Goal: Navigation & Orientation: Find specific page/section

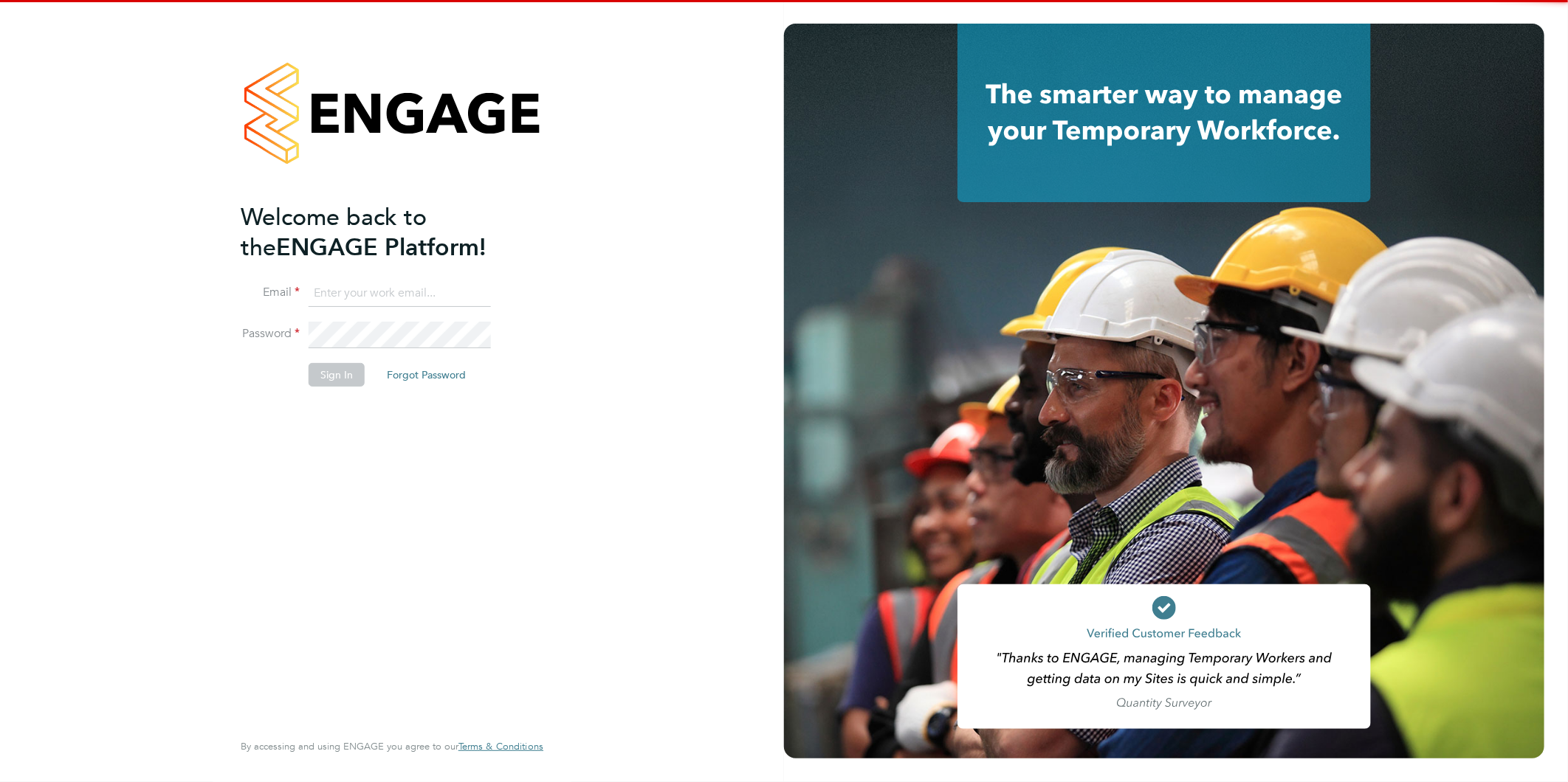
type input "[EMAIL_ADDRESS][DOMAIN_NAME]"
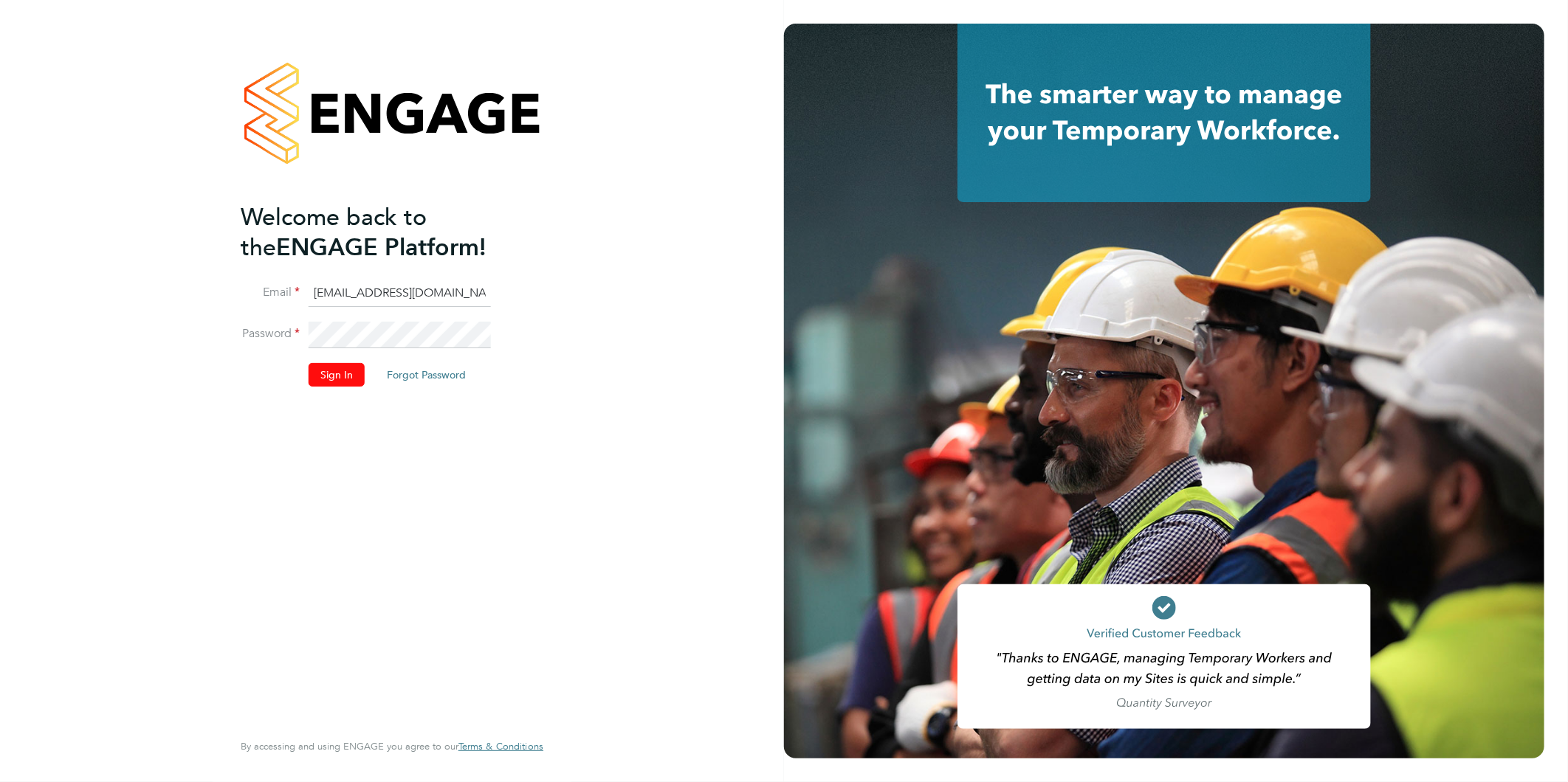
click at [337, 370] on button "Sign In" at bounding box center [337, 374] width 56 height 23
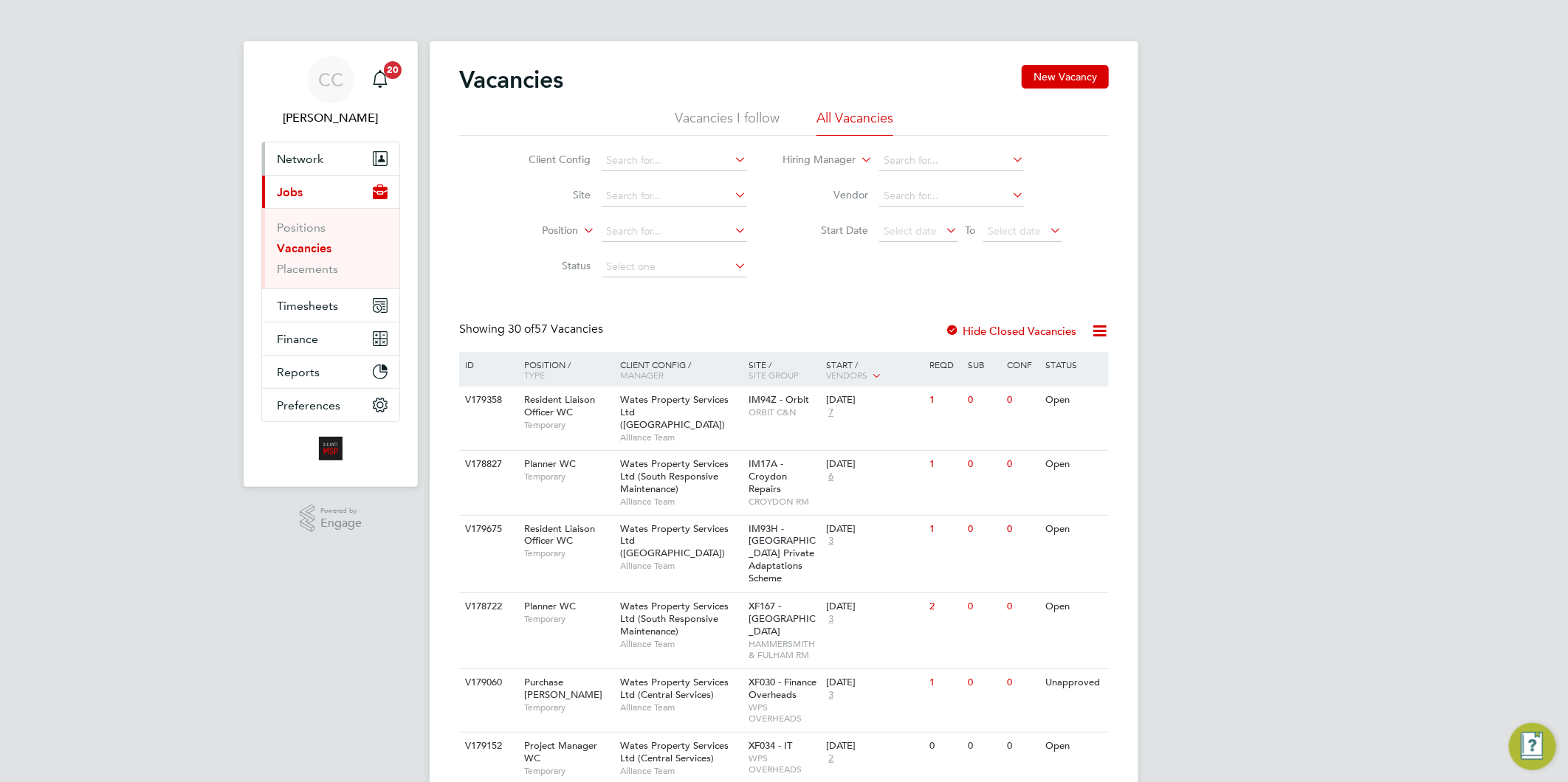
click at [294, 163] on span "Network" at bounding box center [300, 159] width 47 height 14
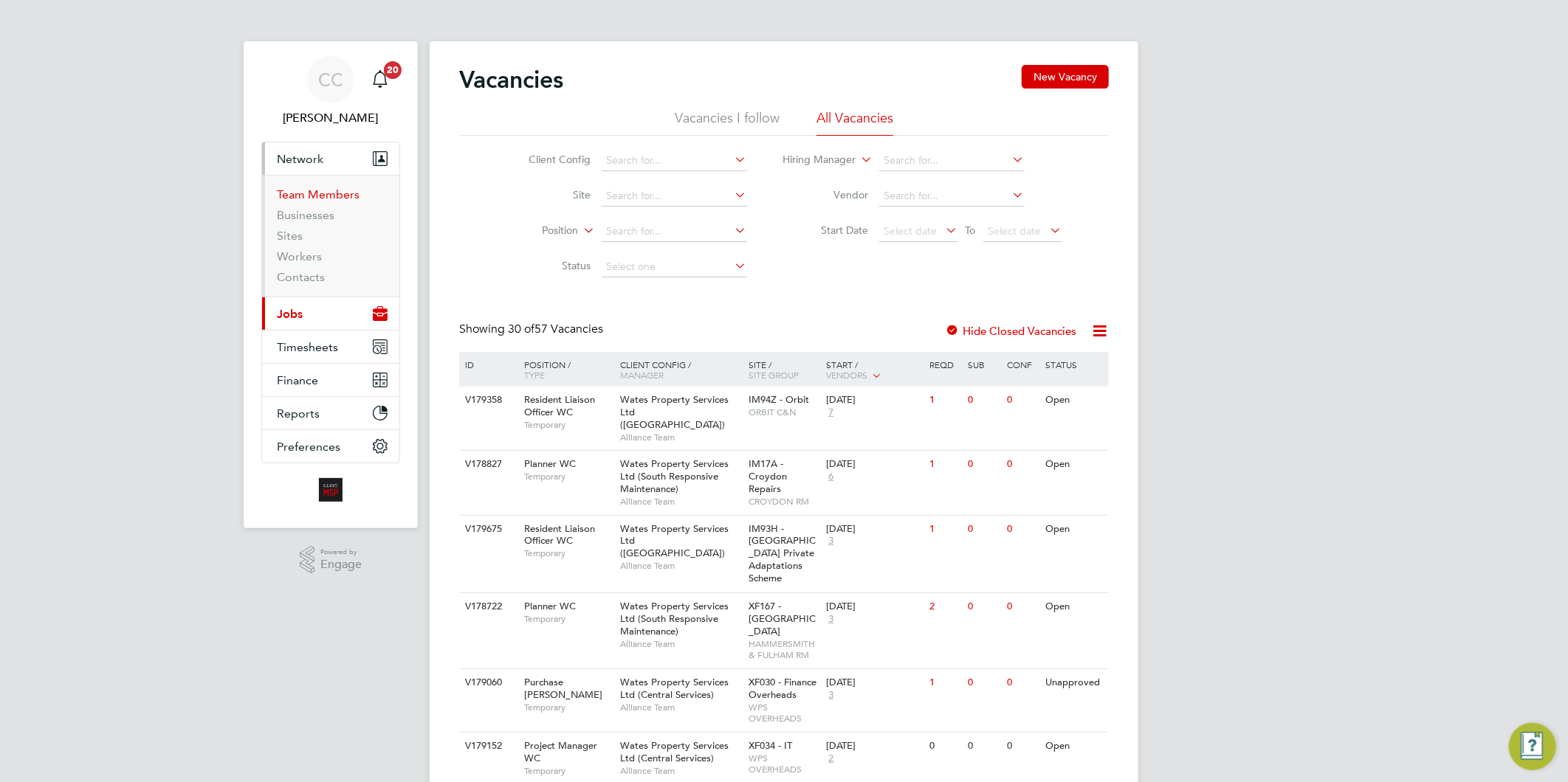
click at [289, 197] on link "Team Members" at bounding box center [319, 194] width 83 height 14
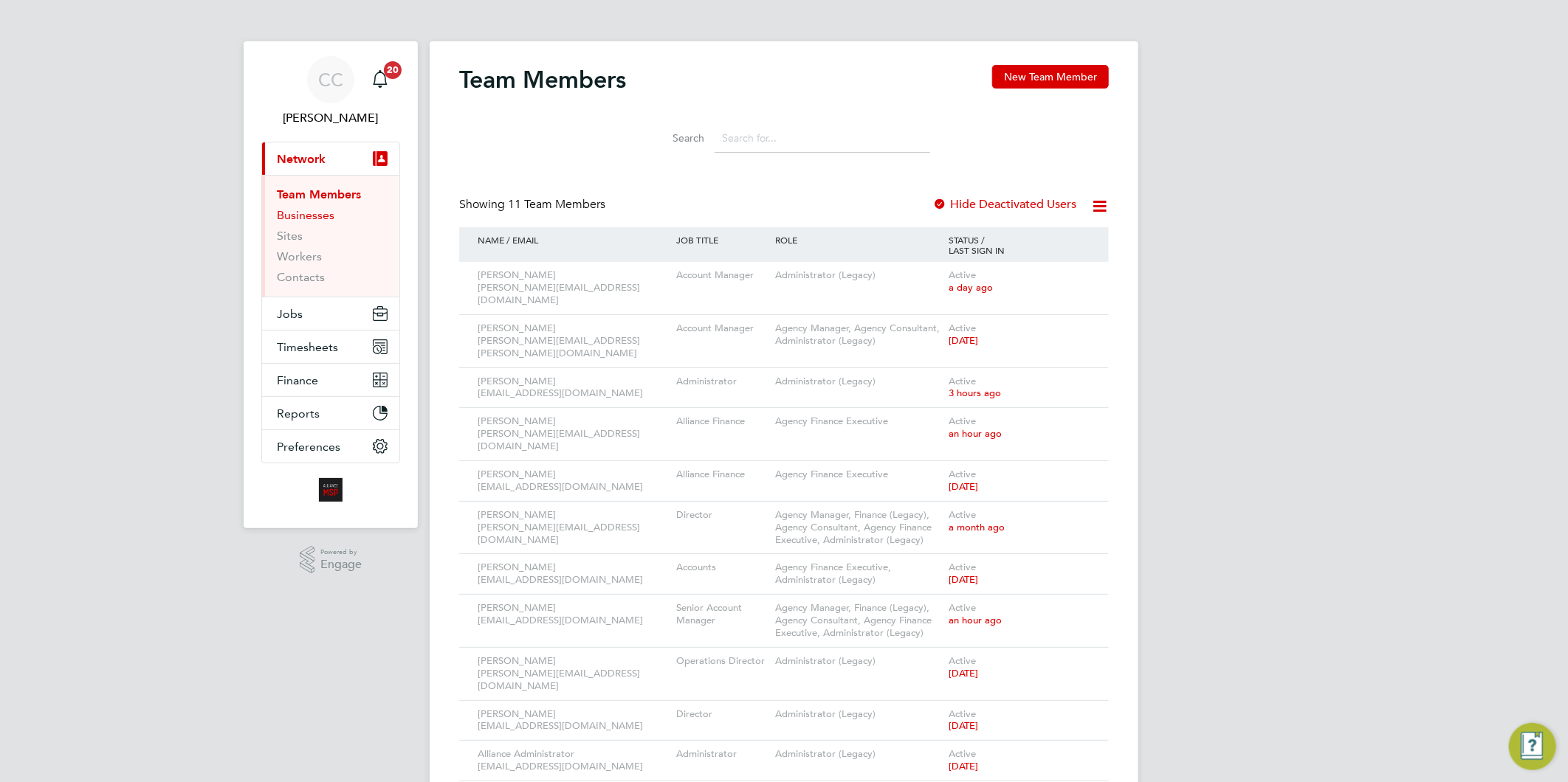
click at [308, 212] on link "Businesses" at bounding box center [306, 215] width 57 height 14
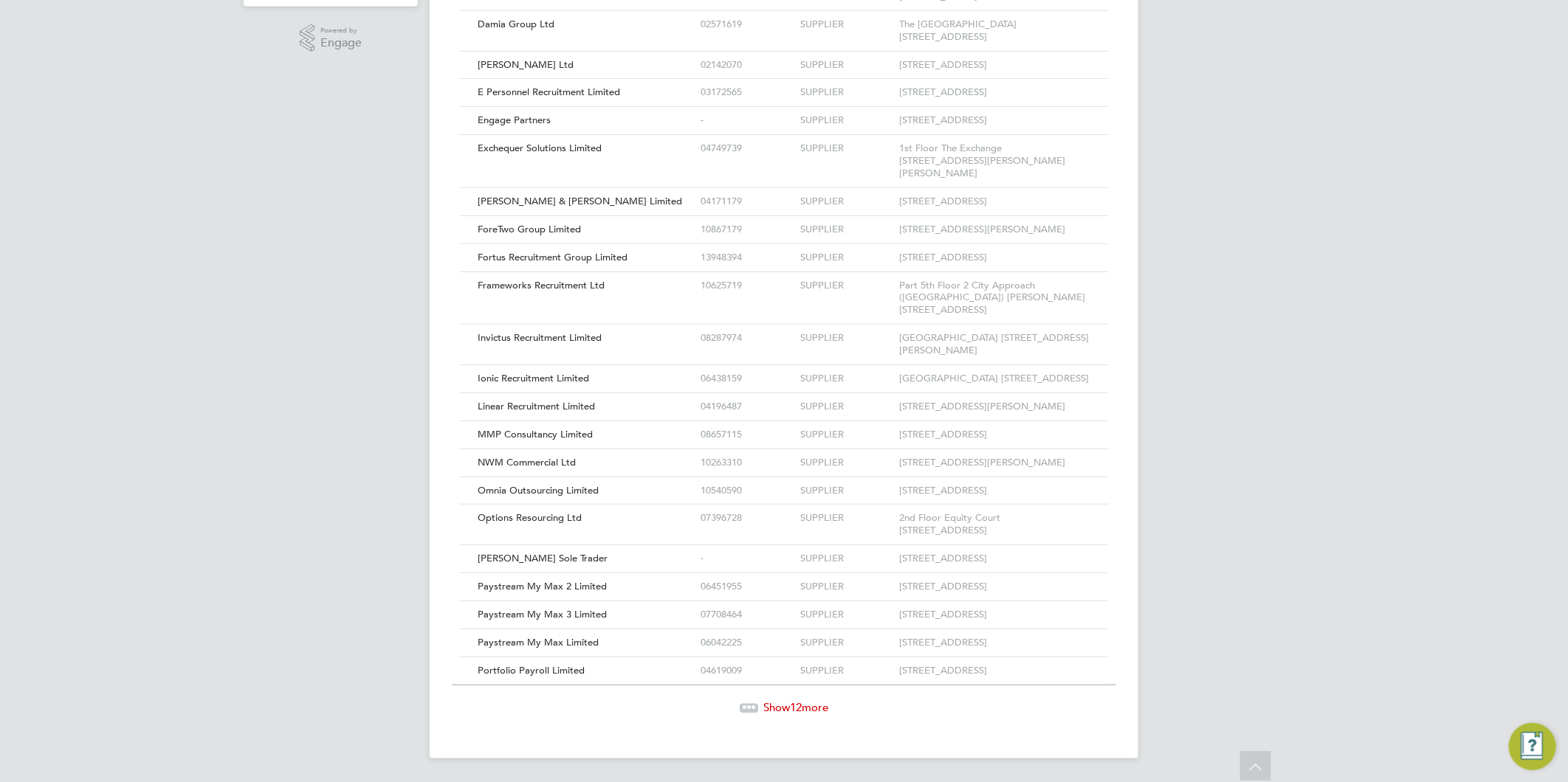
click at [816, 707] on span "Show 12 more" at bounding box center [795, 707] width 65 height 14
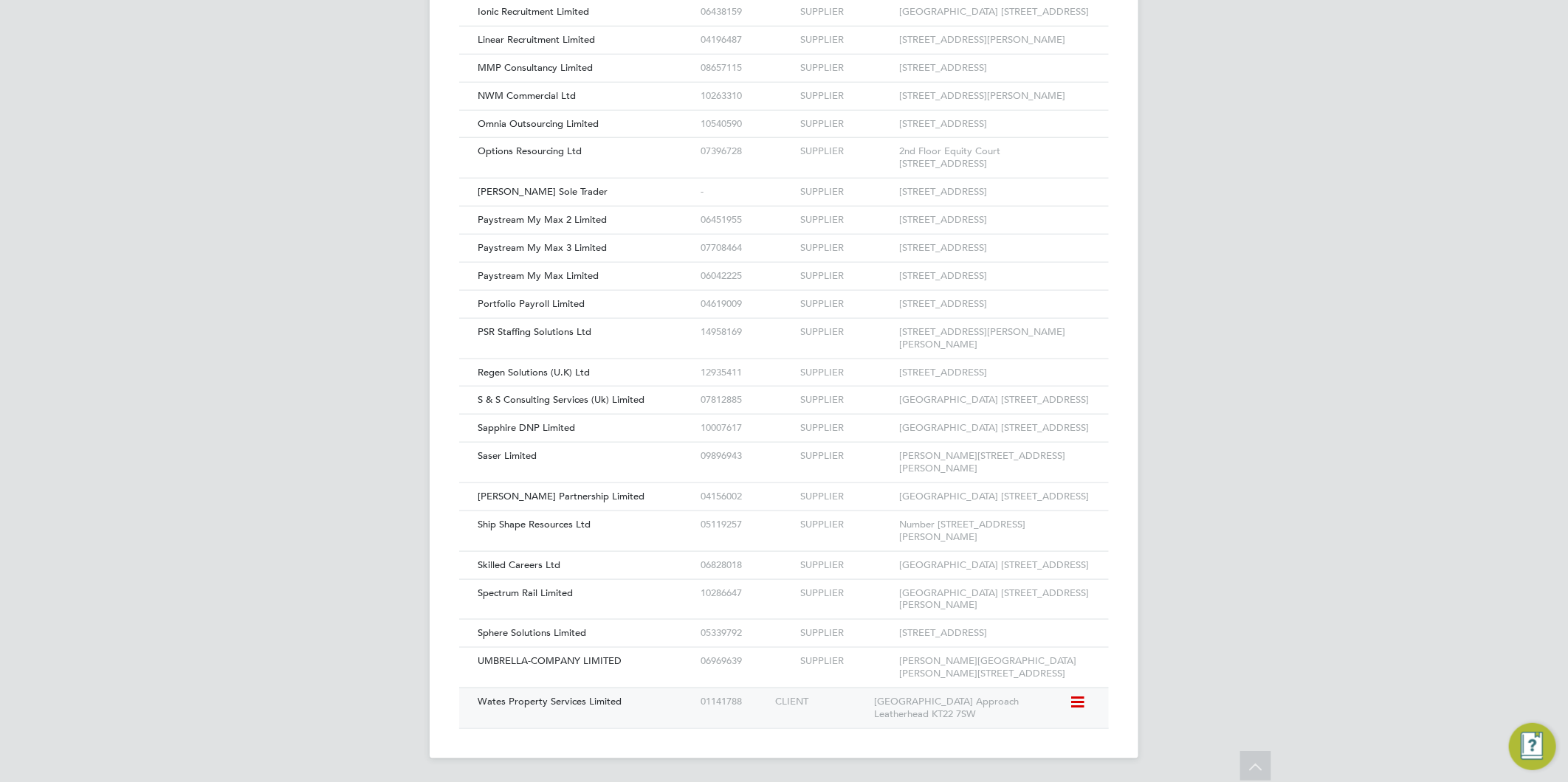
click at [594, 701] on span "Wates Property Services Limited" at bounding box center [549, 701] width 144 height 13
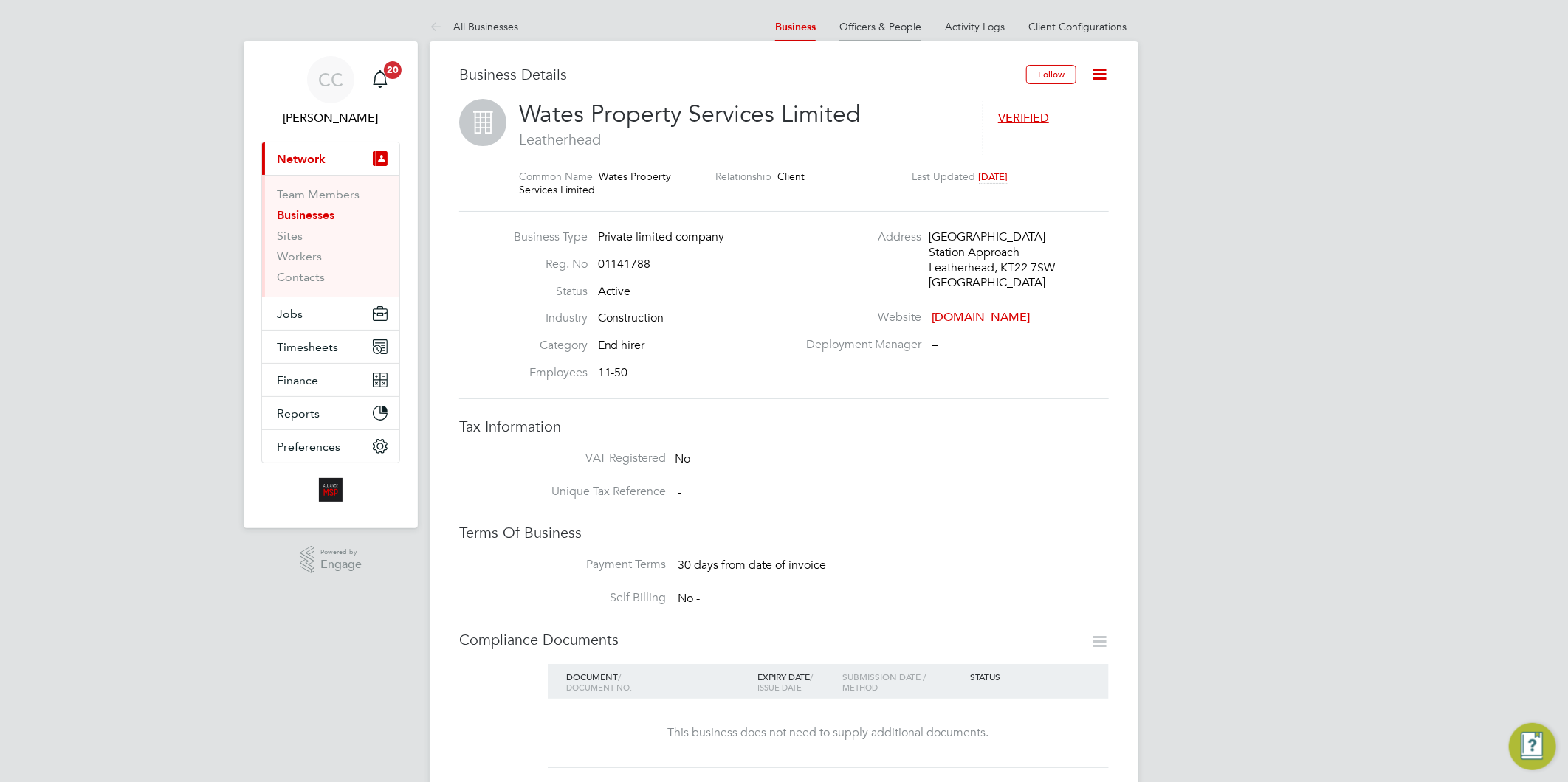
click at [886, 24] on link "Officers & People" at bounding box center [880, 26] width 82 height 14
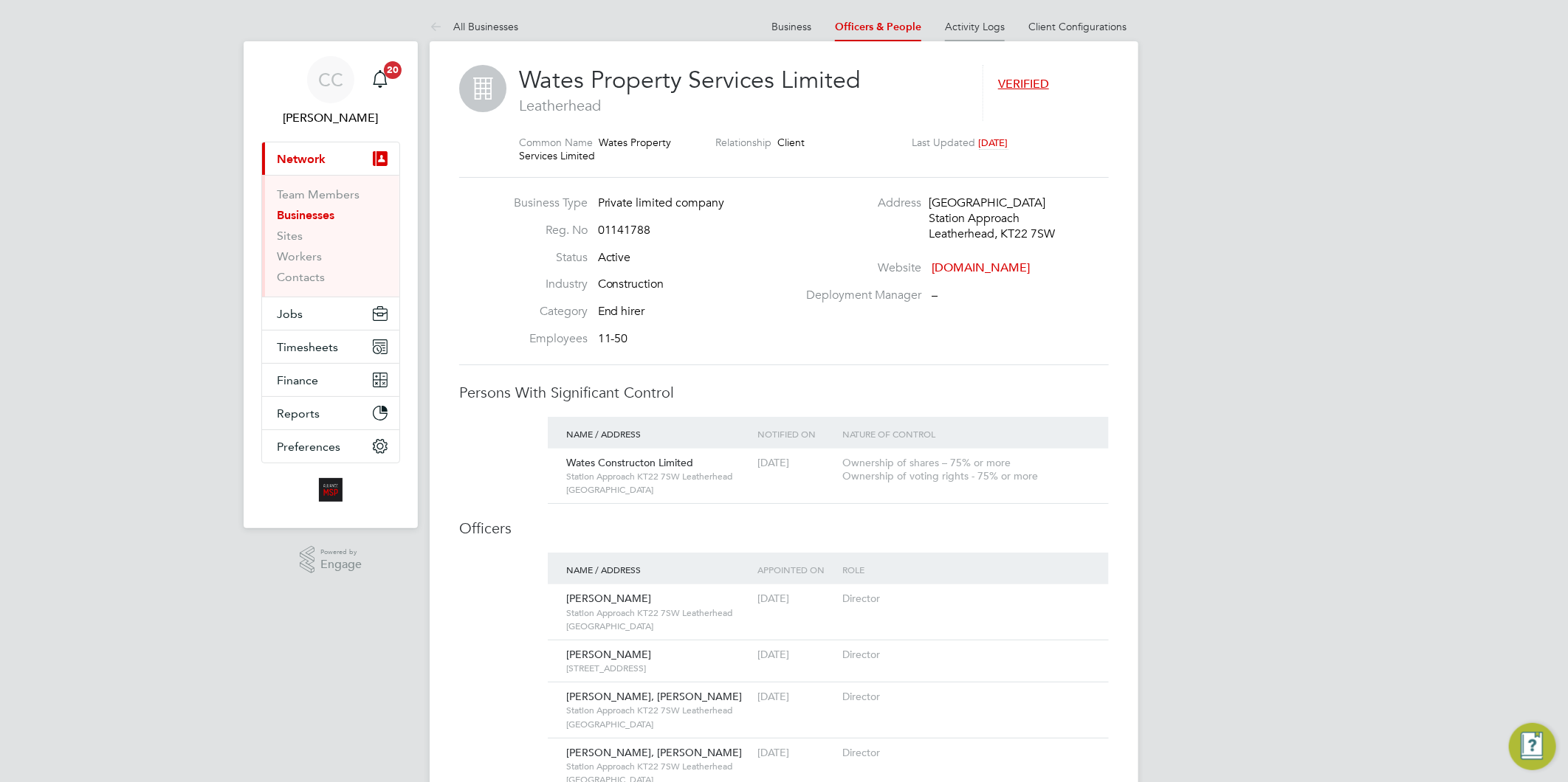
click at [987, 25] on link "Activity Logs" at bounding box center [974, 26] width 59 height 14
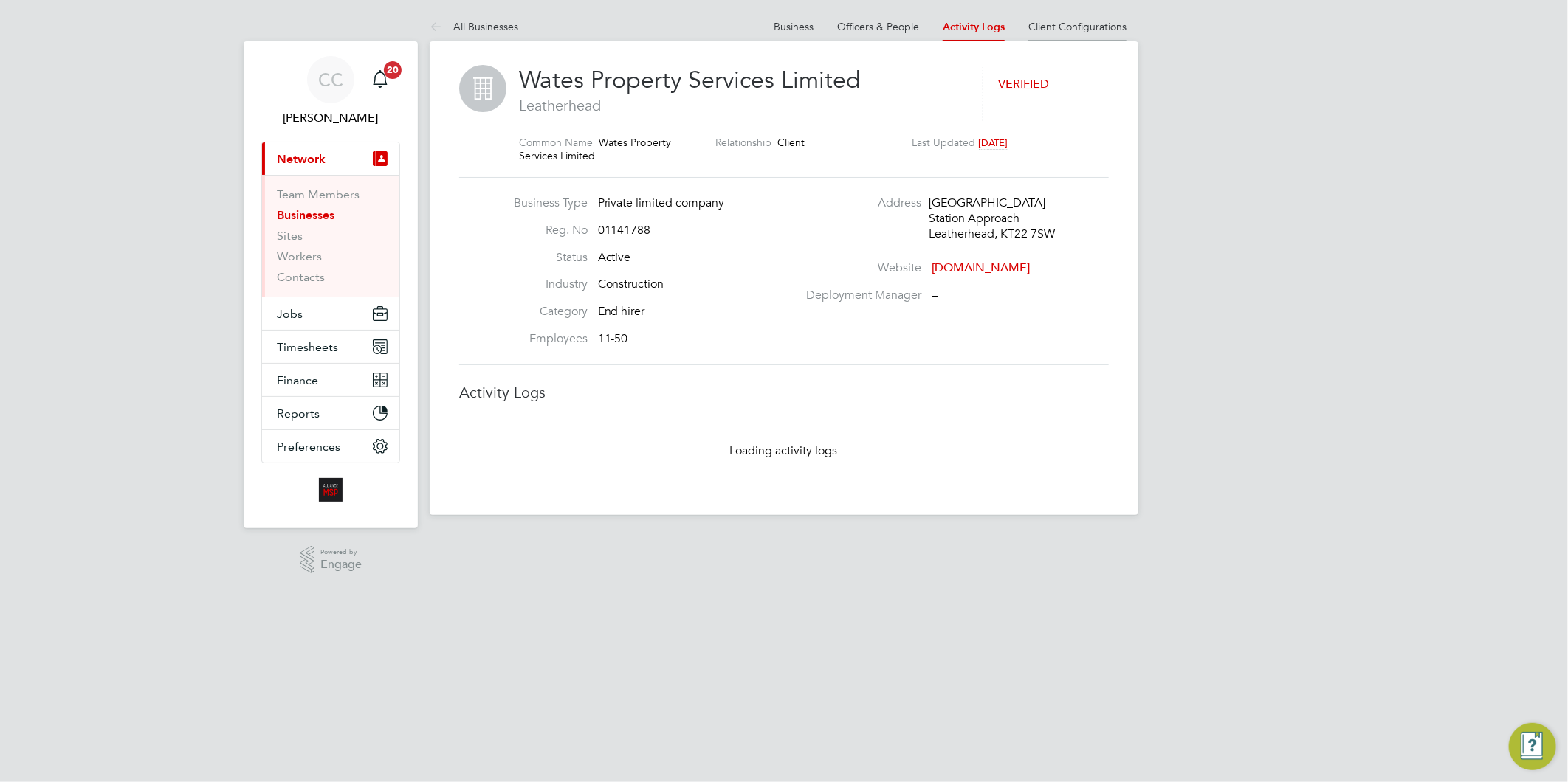
click at [1057, 26] on link "Client Configurations" at bounding box center [1077, 26] width 98 height 14
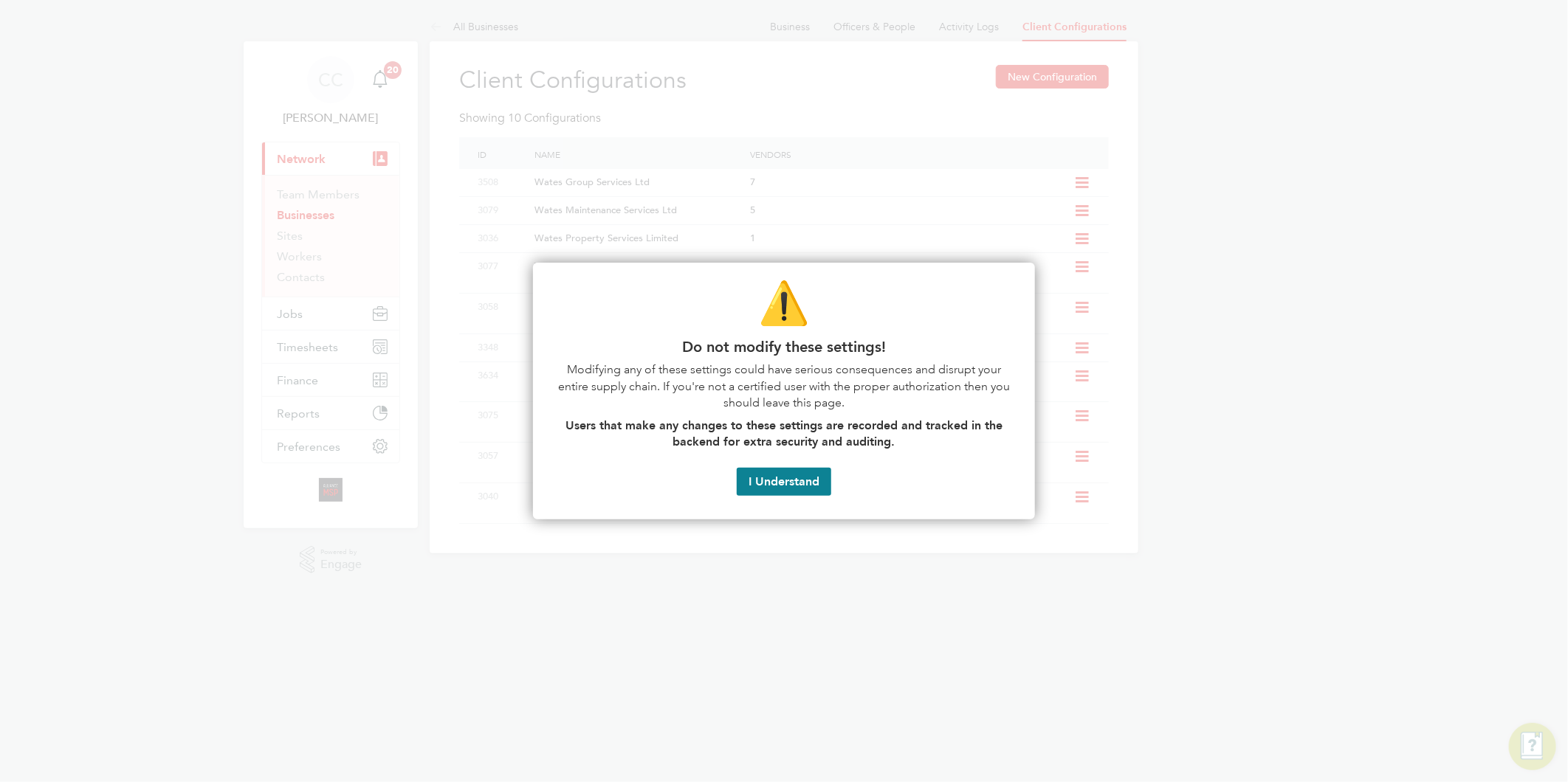
drag, startPoint x: 1340, startPoint y: 394, endPoint x: 1308, endPoint y: 391, distance: 32.1
click at [1339, 393] on div at bounding box center [784, 391] width 1568 height 782
